Goal: Task Accomplishment & Management: Use online tool/utility

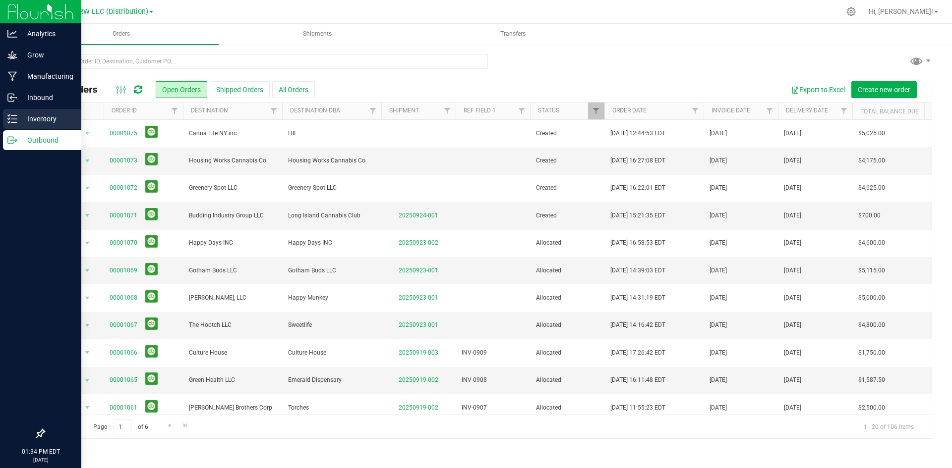
drag, startPoint x: 0, startPoint y: 0, endPoint x: 19, endPoint y: 117, distance: 119.1
click at [19, 117] on p "Inventory" at bounding box center [46, 119] width 59 height 12
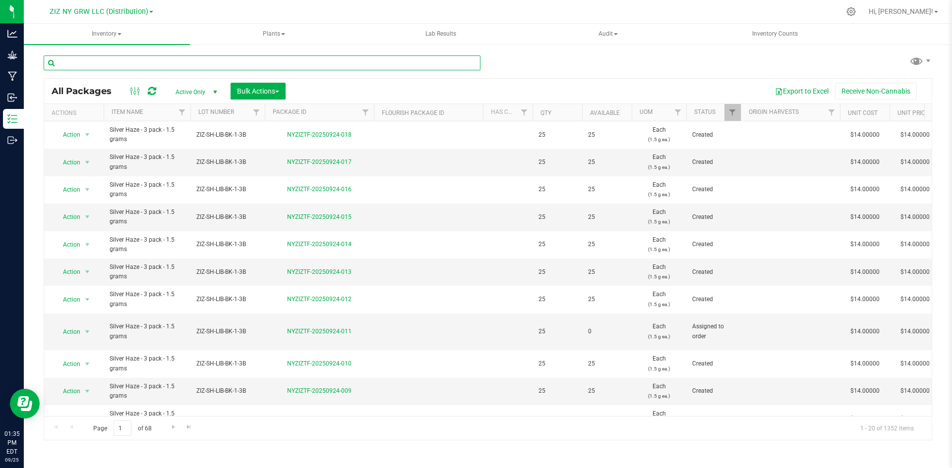
click at [300, 57] on input "text" at bounding box center [262, 63] width 437 height 15
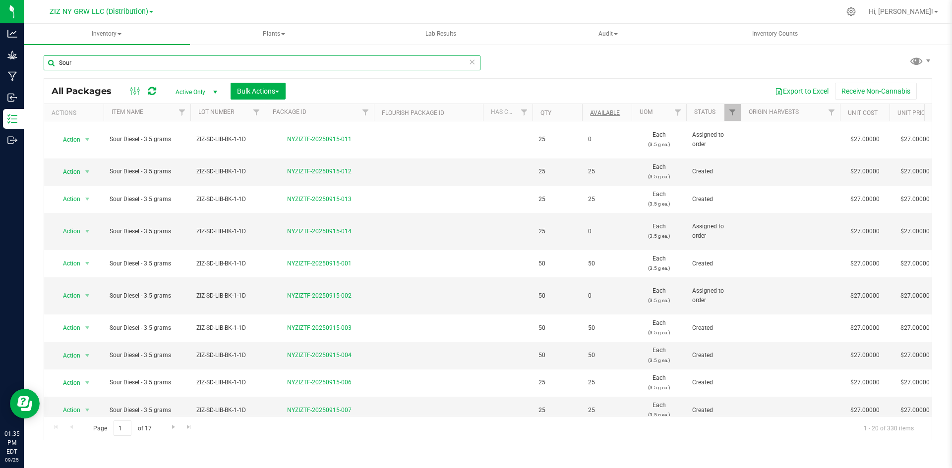
type input "Sour"
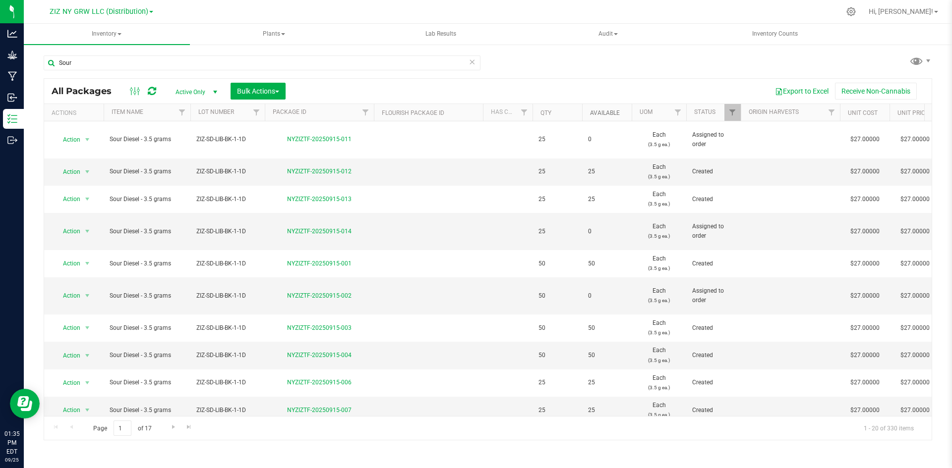
click at [611, 114] on link "Available" at bounding box center [605, 113] width 30 height 7
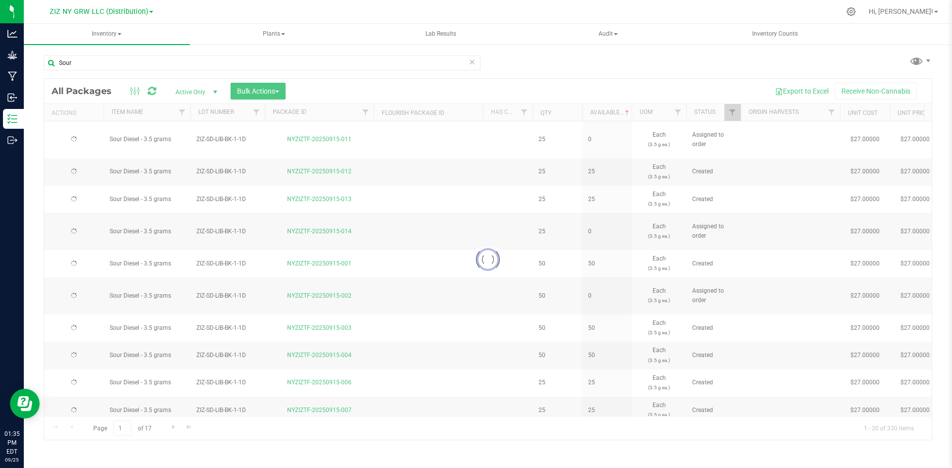
drag, startPoint x: 609, startPoint y: 117, endPoint x: 603, endPoint y: 79, distance: 38.1
click at [620, 84] on div "Export to Excel Receive Non-Cannabis" at bounding box center [608, 91] width 631 height 17
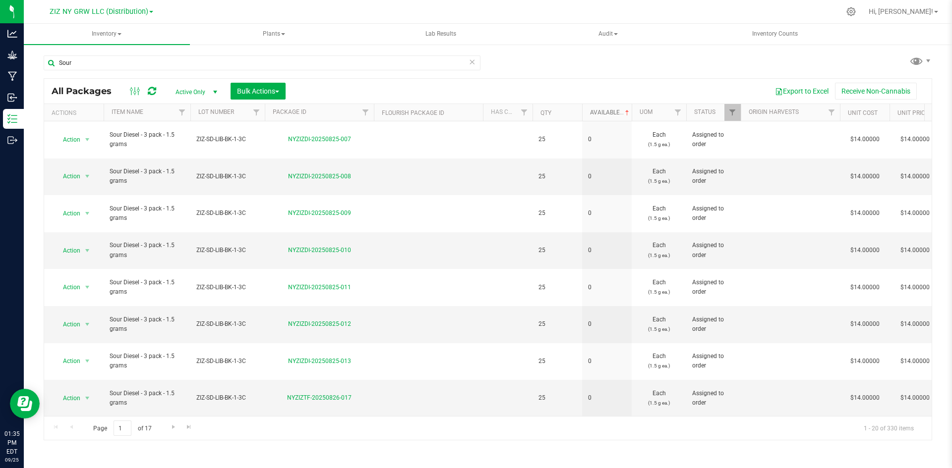
click at [608, 113] on link "Available" at bounding box center [610, 112] width 41 height 7
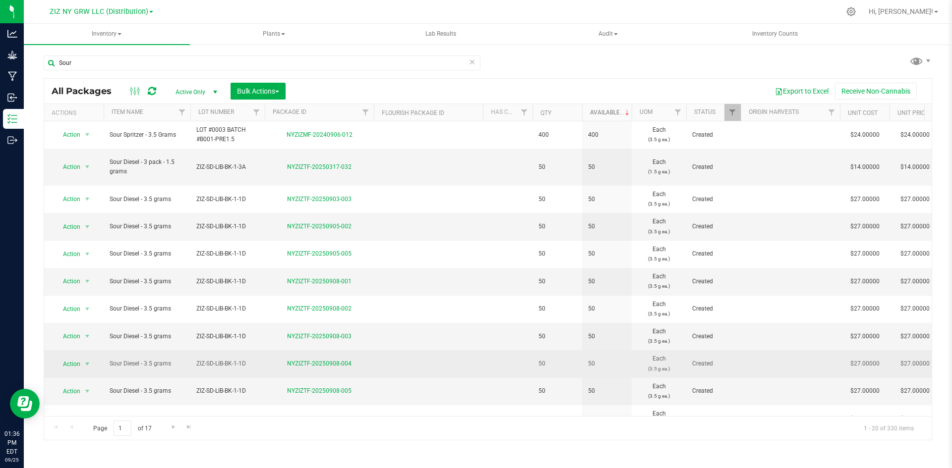
scroll to position [261, 0]
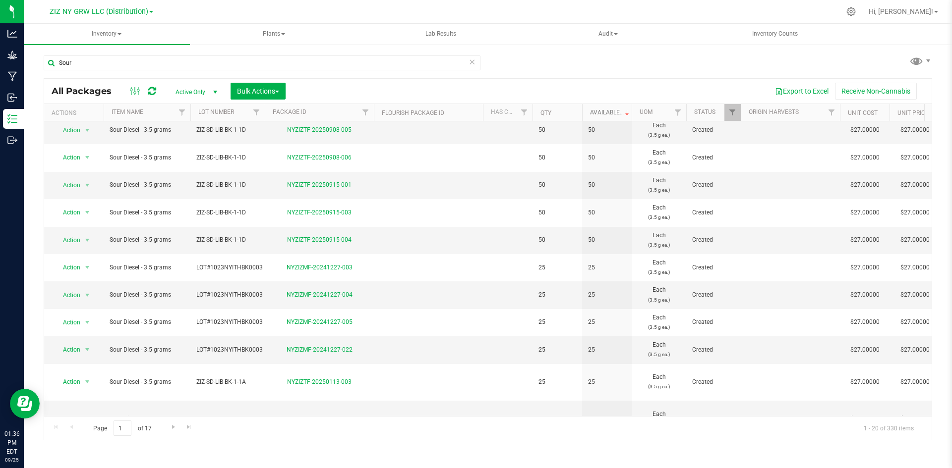
click at [263, 112] on div at bounding box center [265, 112] width 4 height 17
click at [256, 112] on span "Filter" at bounding box center [256, 113] width 8 height 8
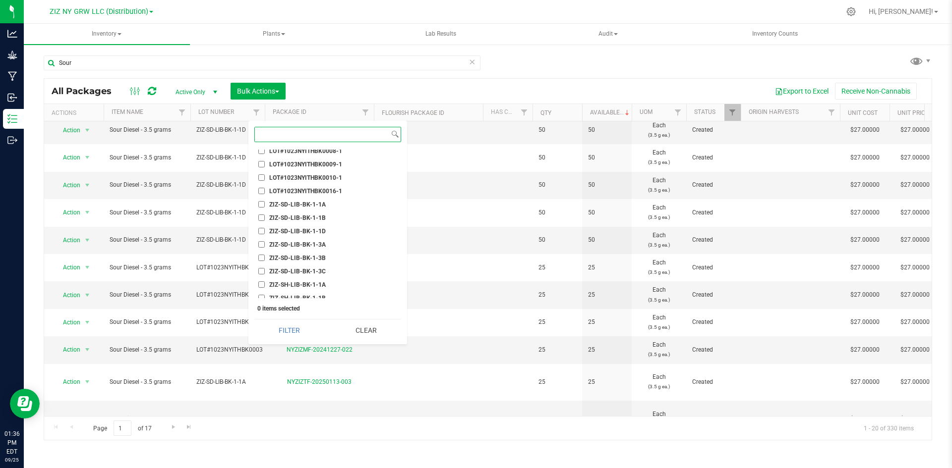
scroll to position [552, 0]
click at [259, 236] on input "ZIZ-SD-LIB-BK-1-3C" at bounding box center [261, 239] width 6 height 6
checkbox input "true"
click at [350, 325] on button "Clear" at bounding box center [366, 331] width 70 height 22
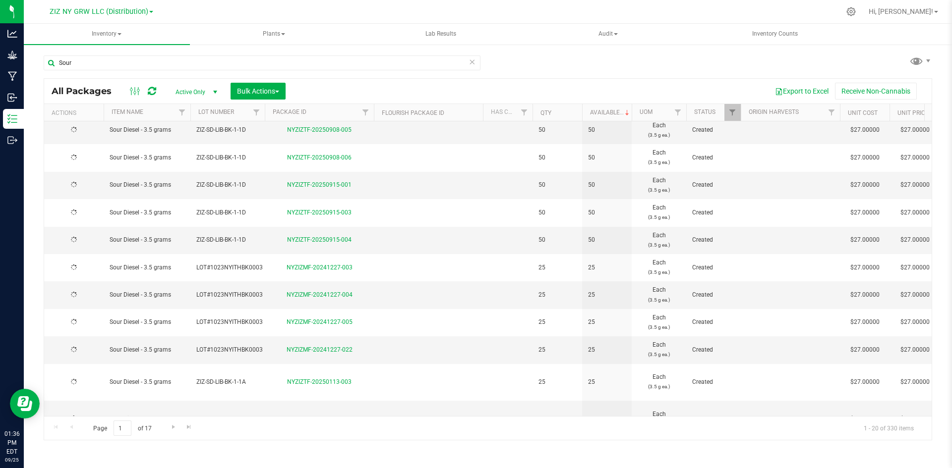
type input "[DATE]"
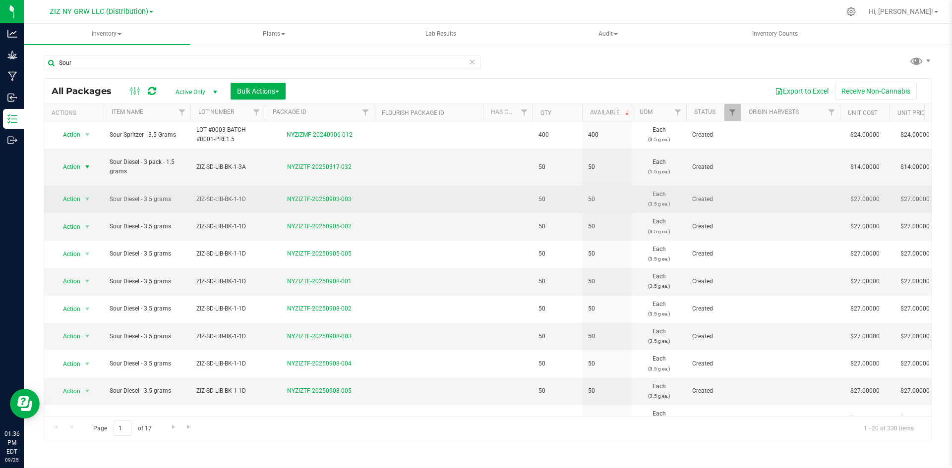
drag, startPoint x: 77, startPoint y: 163, endPoint x: 400, endPoint y: 202, distance: 325.1
click at [400, 202] on td at bounding box center [428, 199] width 109 height 27
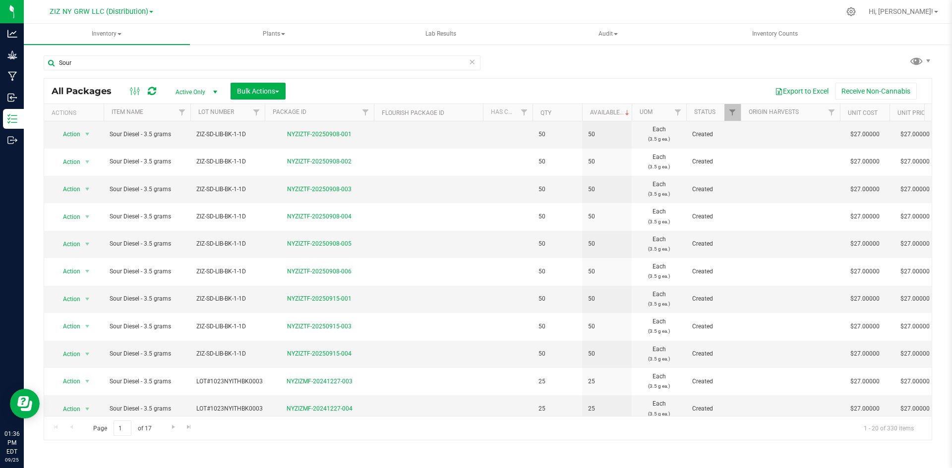
scroll to position [13, 0]
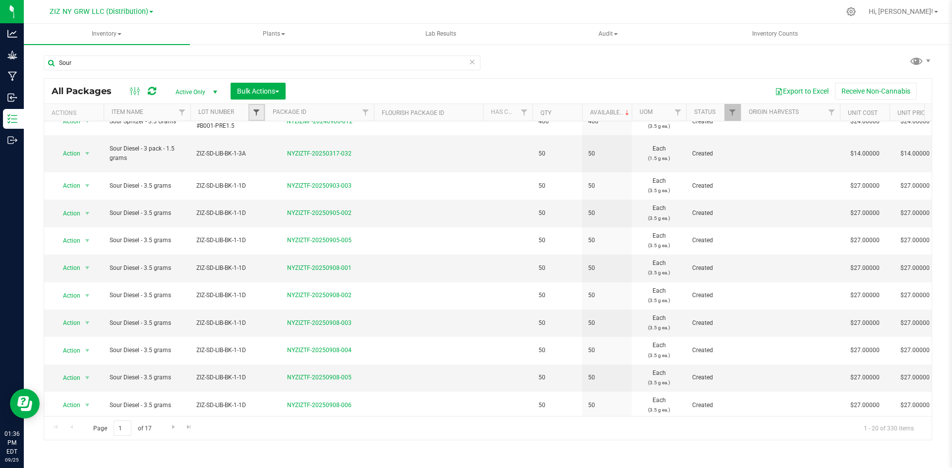
click at [258, 113] on span "Filter" at bounding box center [256, 113] width 8 height 8
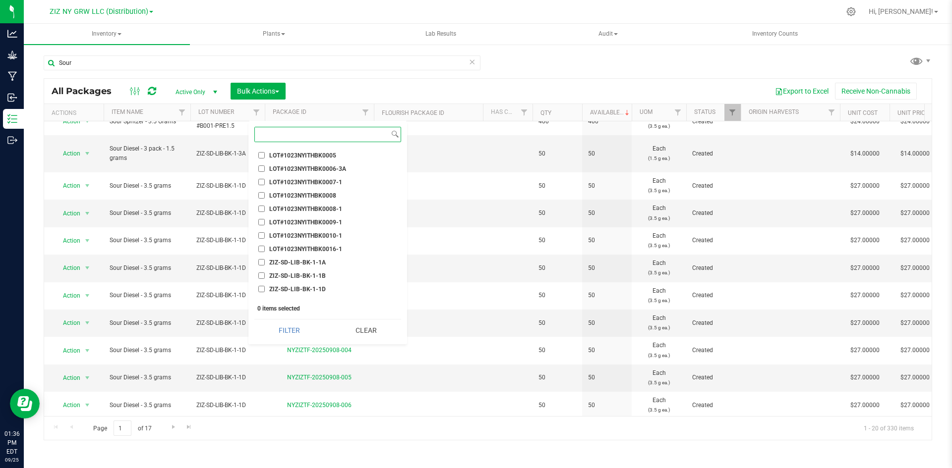
scroll to position [552, 0]
click at [263, 223] on input "ZIZ-SD-LIB-BK-1-3B" at bounding box center [261, 226] width 6 height 6
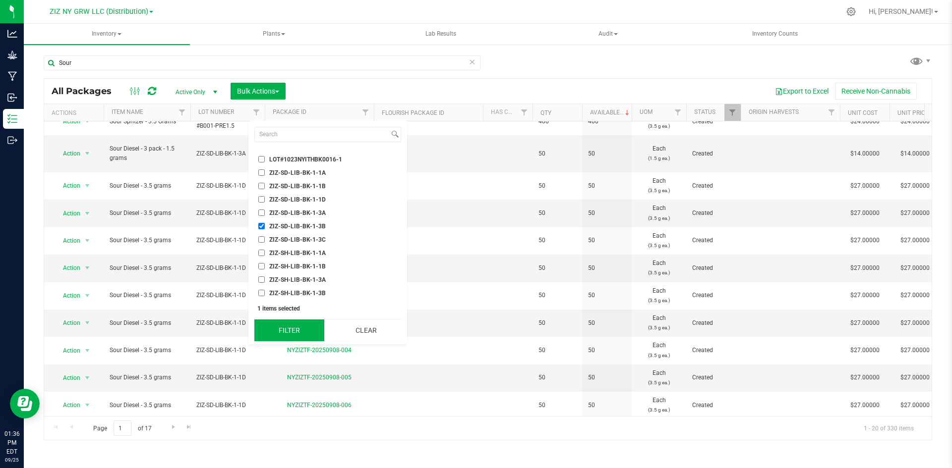
click at [295, 331] on button "Filter" at bounding box center [289, 331] width 70 height 22
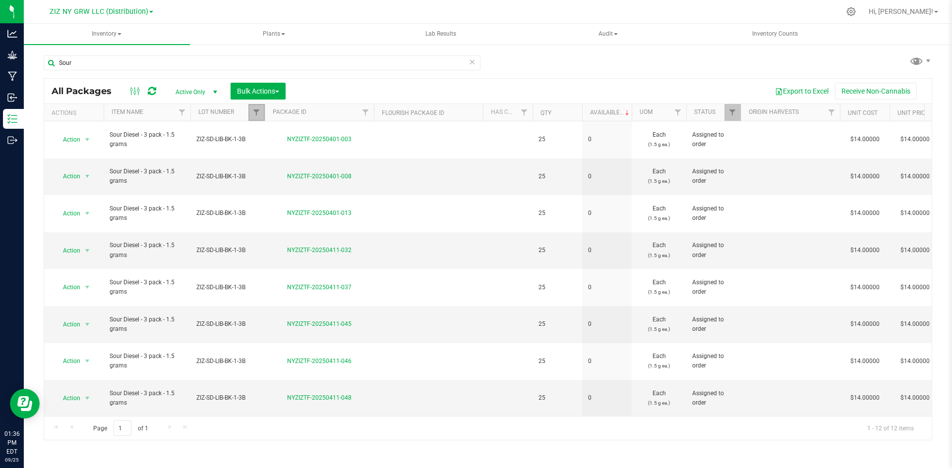
click at [253, 108] on link "Filter" at bounding box center [256, 112] width 16 height 17
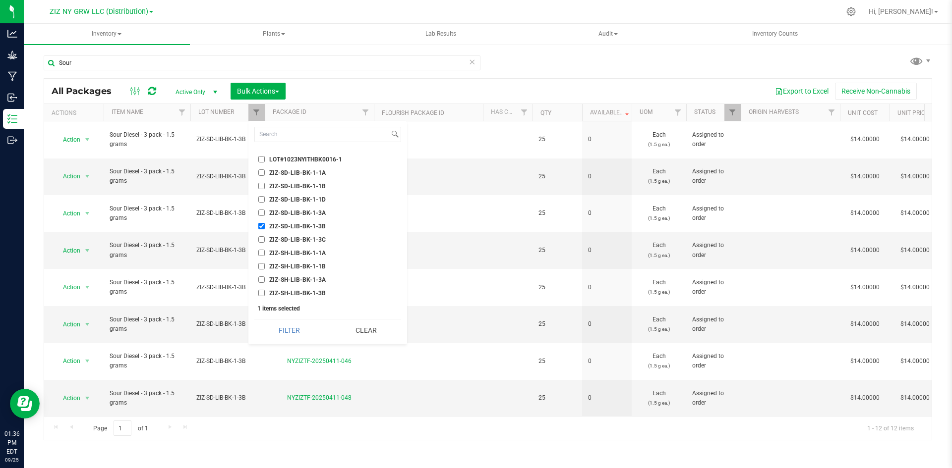
click at [261, 223] on input "ZIZ-SD-LIB-BK-1-3B" at bounding box center [261, 226] width 6 height 6
checkbox input "false"
click at [263, 236] on input "ZIZ-SD-LIB-BK-1-3C" at bounding box center [261, 239] width 6 height 6
checkbox input "true"
click at [304, 321] on button "Filter" at bounding box center [289, 331] width 70 height 22
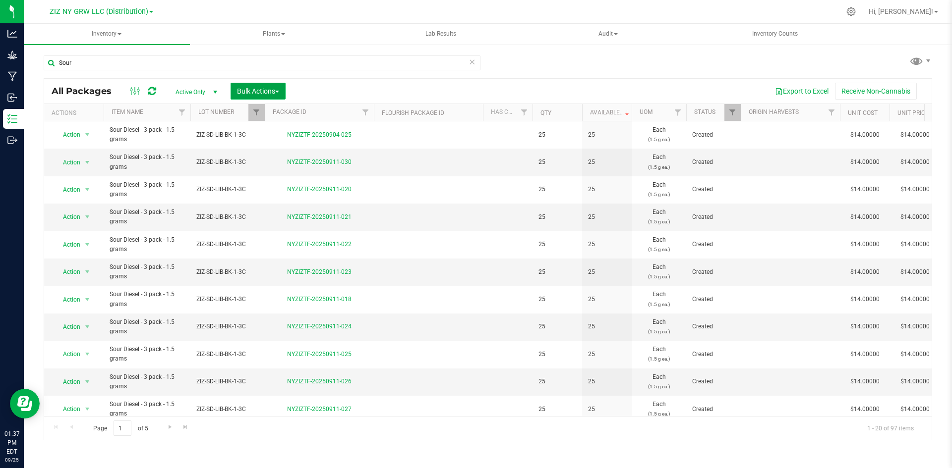
click at [282, 90] on button "Bulk Actions" at bounding box center [257, 91] width 55 height 17
click at [280, 208] on span "Print package labels" at bounding box center [265, 205] width 59 height 8
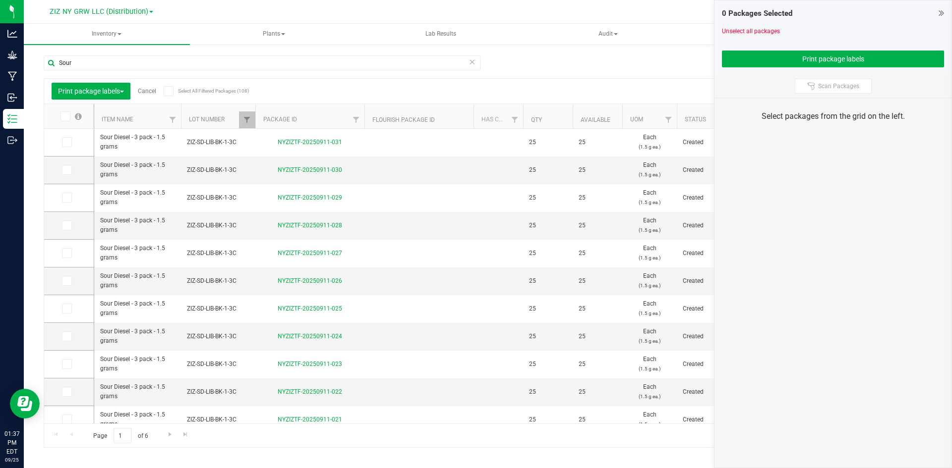
click at [70, 115] on span at bounding box center [65, 117] width 10 height 10
click at [0, 0] on input "checkbox" at bounding box center [0, 0] width 0 height 0
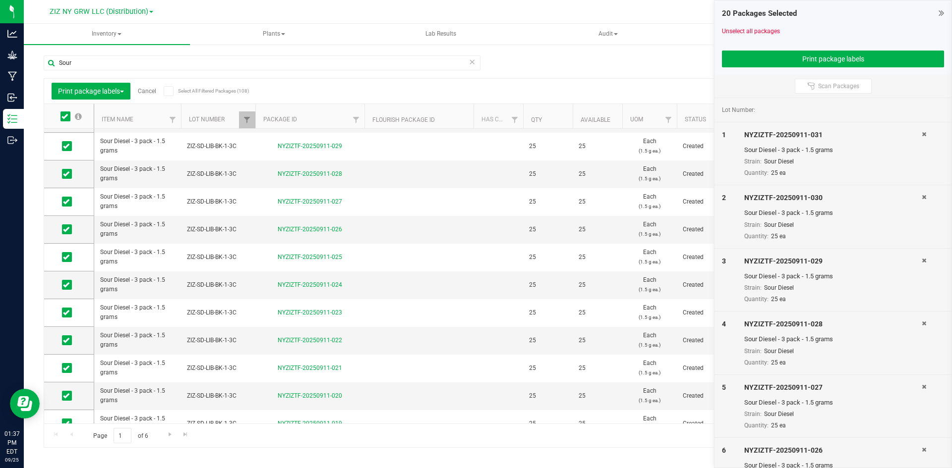
scroll to position [260, 0]
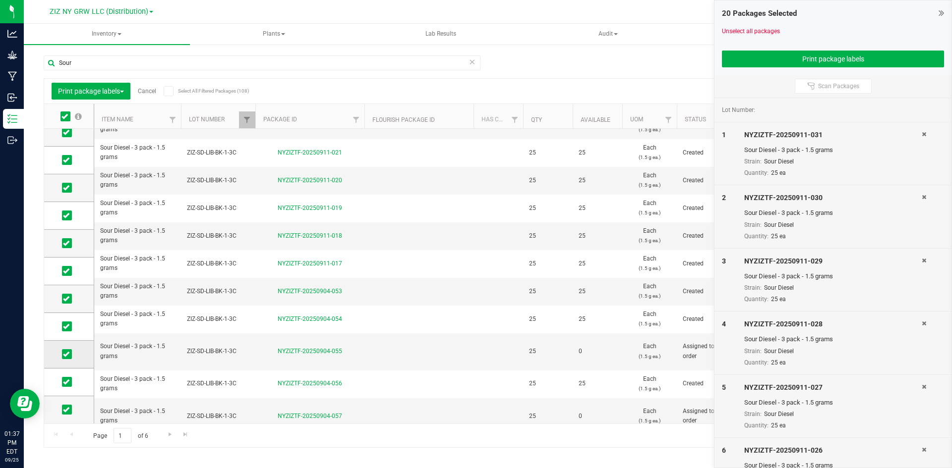
click at [67, 354] on icon at bounding box center [66, 354] width 6 height 0
click at [0, 0] on input "checkbox" at bounding box center [0, 0] width 0 height 0
click at [66, 410] on icon at bounding box center [66, 410] width 6 height 0
click at [0, 0] on input "checkbox" at bounding box center [0, 0] width 0 height 0
click at [170, 435] on span "Go to the next page" at bounding box center [170, 435] width 8 height 8
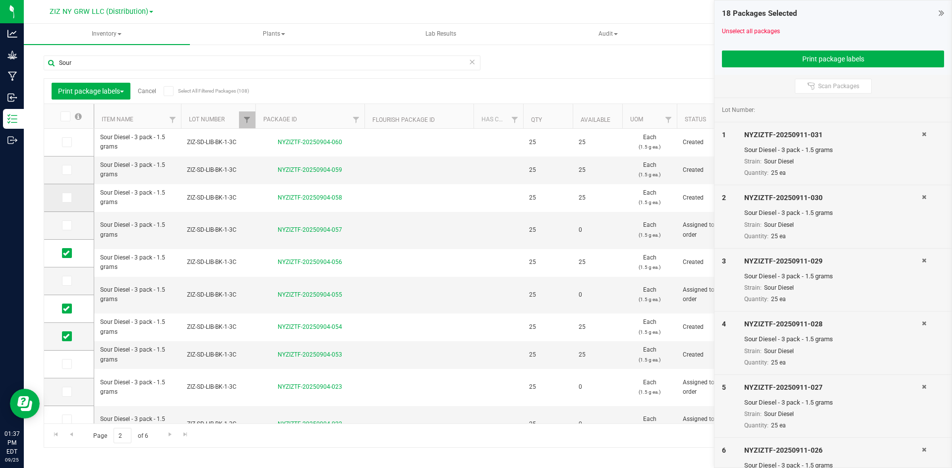
click at [64, 198] on icon at bounding box center [66, 198] width 6 height 0
click at [0, 0] on input "checkbox" at bounding box center [0, 0] width 0 height 0
drag, startPoint x: 66, startPoint y: 169, endPoint x: 62, endPoint y: 156, distance: 13.8
click at [65, 170] on icon at bounding box center [66, 170] width 6 height 0
click at [0, 0] on input "checkbox" at bounding box center [0, 0] width 0 height 0
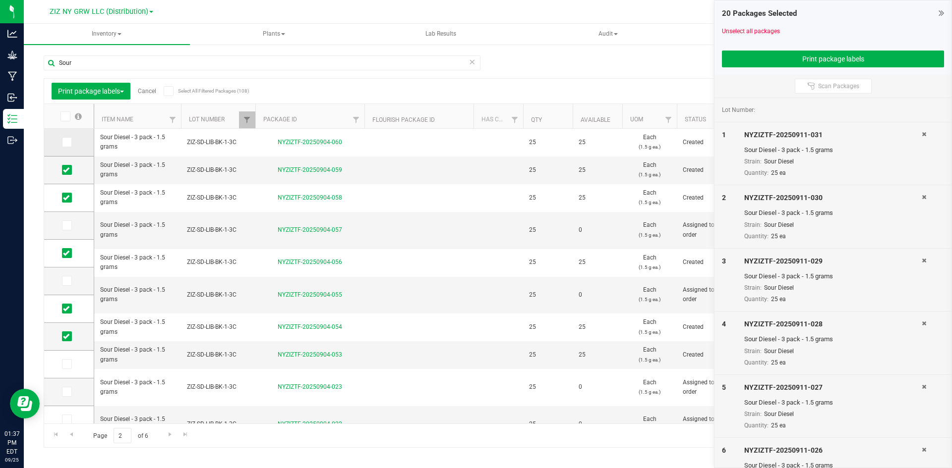
click at [67, 142] on icon at bounding box center [66, 142] width 6 height 0
click at [0, 0] on input "checkbox" at bounding box center [0, 0] width 0 height 0
click at [807, 59] on button "Print package labels" at bounding box center [833, 59] width 222 height 17
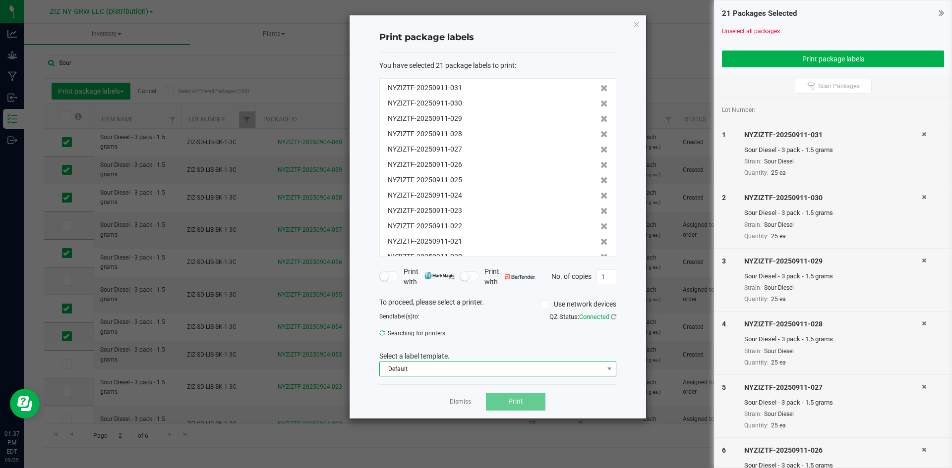
click at [548, 368] on span "Default" at bounding box center [492, 369] width 224 height 14
click at [416, 371] on span "Default" at bounding box center [492, 369] width 224 height 14
click at [435, 369] on span "Default" at bounding box center [492, 369] width 224 height 14
click at [418, 401] on li "Package ID Label" at bounding box center [498, 404] width 236 height 17
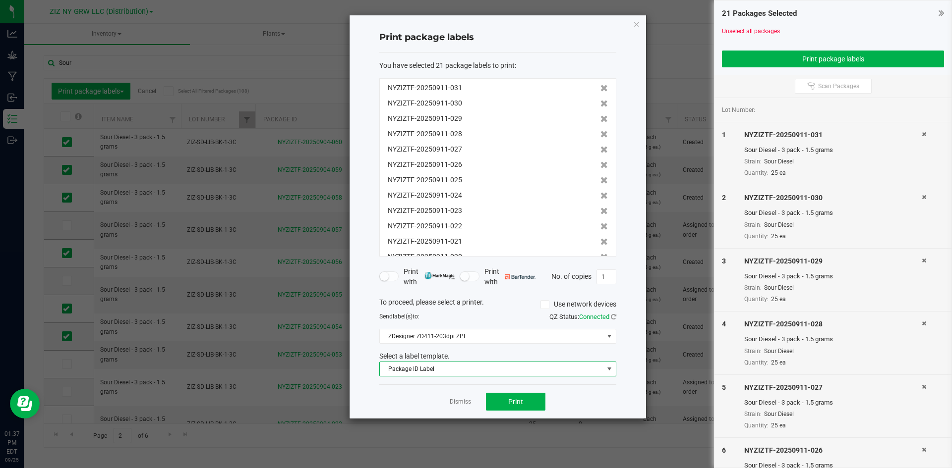
click at [558, 402] on div "Dismiss Print" at bounding box center [497, 402] width 237 height 34
click at [535, 405] on button "Print" at bounding box center [515, 402] width 59 height 18
click at [462, 400] on link "Dismiss" at bounding box center [460, 402] width 21 height 8
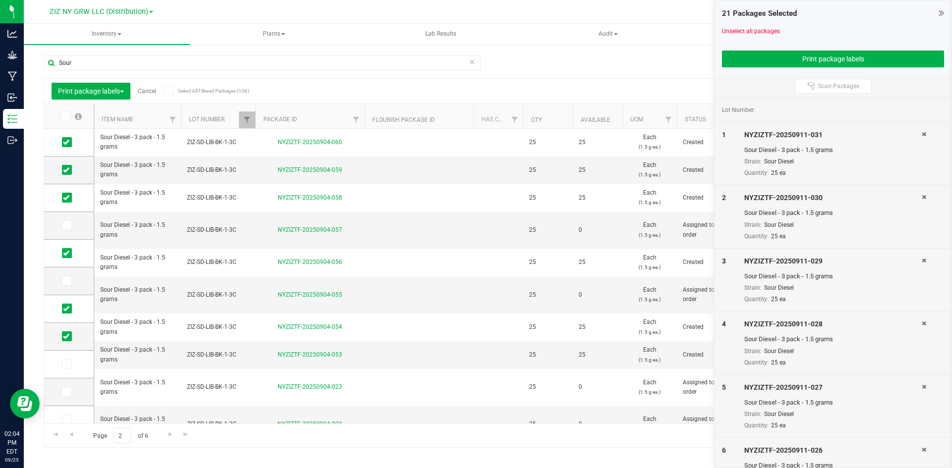
click at [151, 91] on link "Cancel" at bounding box center [147, 91] width 18 height 7
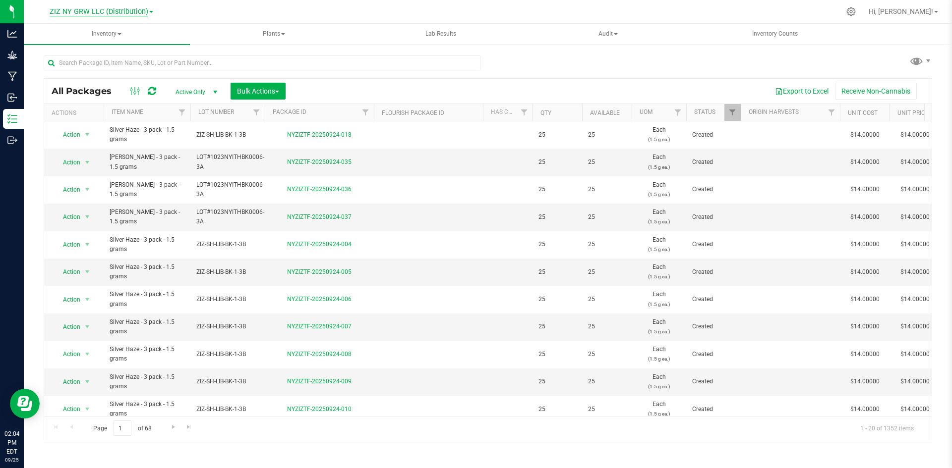
click at [110, 5] on div "ZIZ NY GRW LLC (Distribution) Brooklyn Farm Cultivation Liberty Farm Processing…" at bounding box center [102, 11] width 104 height 12
click at [110, 12] on span "ZIZ NY GRW LLC (Distribution)" at bounding box center [99, 11] width 99 height 9
click at [85, 72] on link "Processing" at bounding box center [101, 74] width 145 height 13
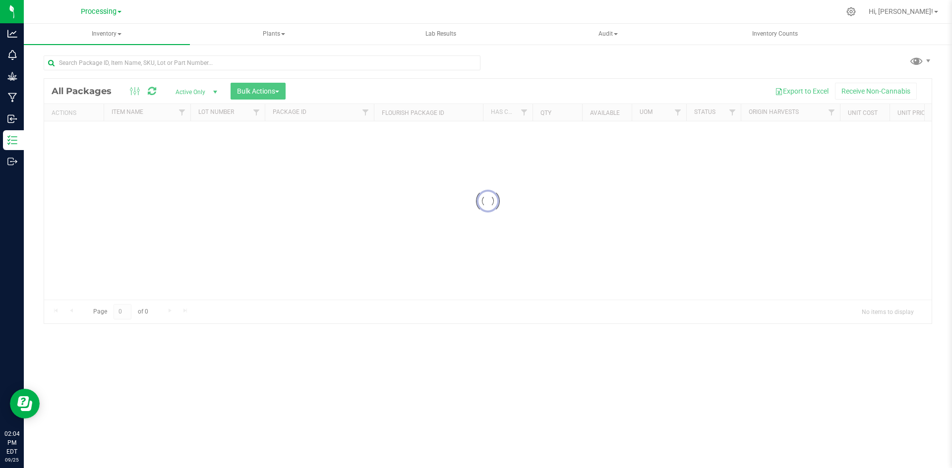
drag, startPoint x: 85, startPoint y: 72, endPoint x: 350, endPoint y: 87, distance: 265.1
click at [412, 75] on div at bounding box center [262, 67] width 437 height 23
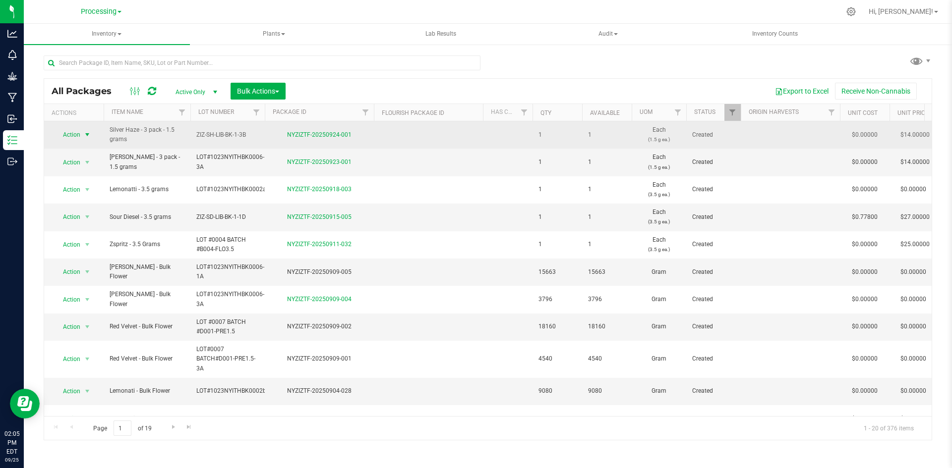
click at [75, 138] on span "Action" at bounding box center [67, 135] width 27 height 14
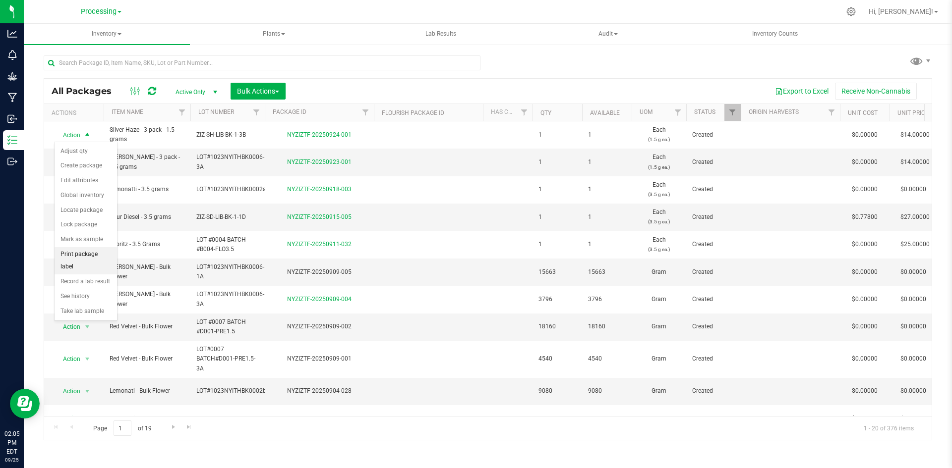
click at [93, 253] on li "Print package label" at bounding box center [86, 260] width 62 height 27
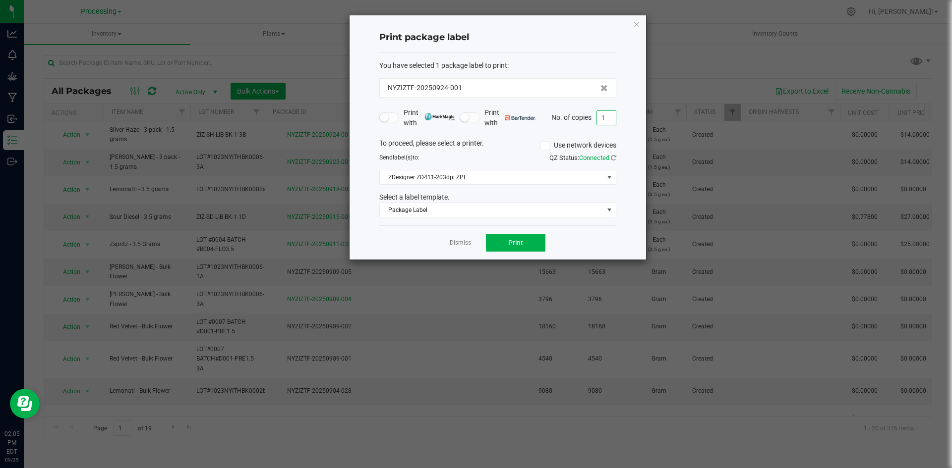
click at [607, 114] on input "1" at bounding box center [606, 118] width 19 height 14
type input "280"
click at [446, 207] on span "Package Label" at bounding box center [492, 210] width 224 height 14
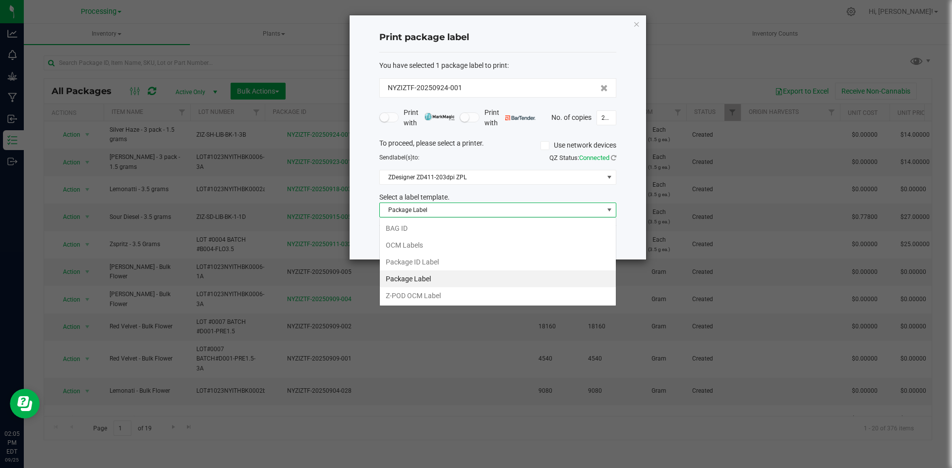
scroll to position [15, 237]
drag, startPoint x: 439, startPoint y: 248, endPoint x: 471, endPoint y: 253, distance: 32.5
click at [440, 248] on li "OCM Labels" at bounding box center [498, 245] width 236 height 17
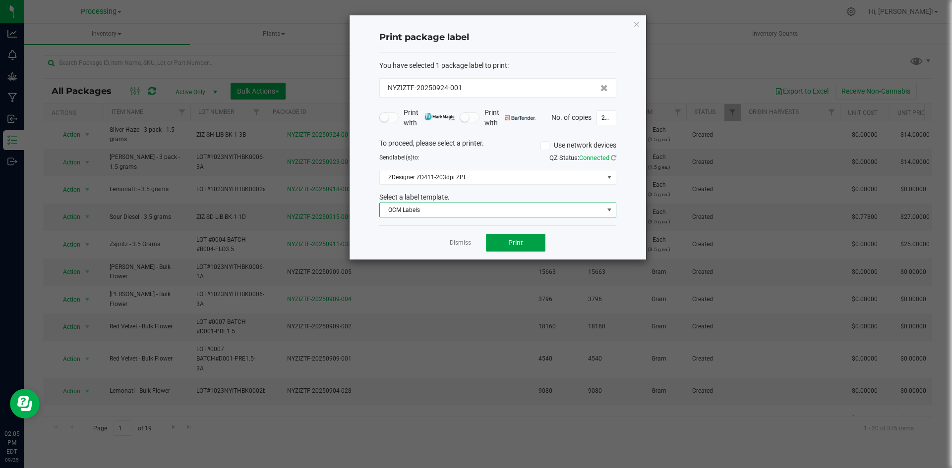
click at [536, 245] on button "Print" at bounding box center [515, 243] width 59 height 18
